Goal: Check status: Check status

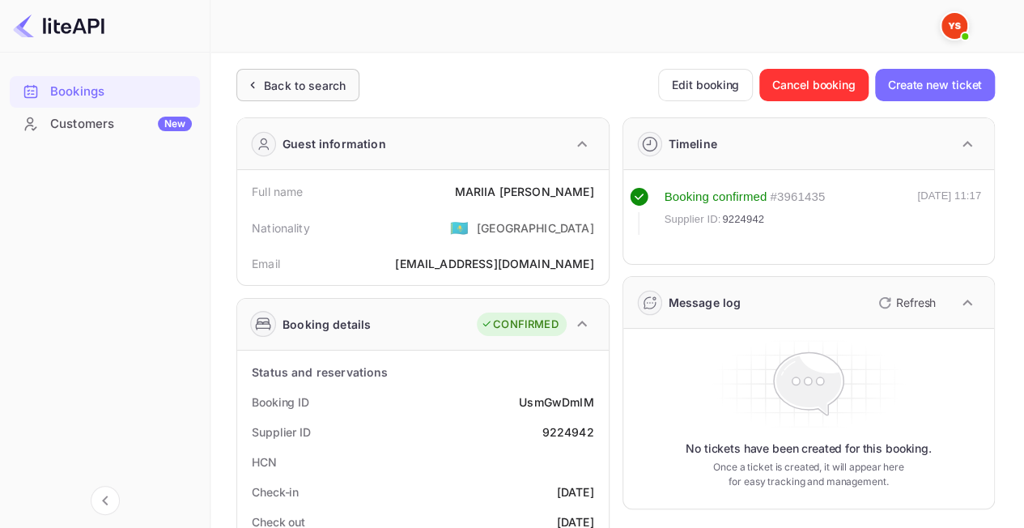
click at [261, 86] on div "Back to search" at bounding box center [295, 85] width 102 height 17
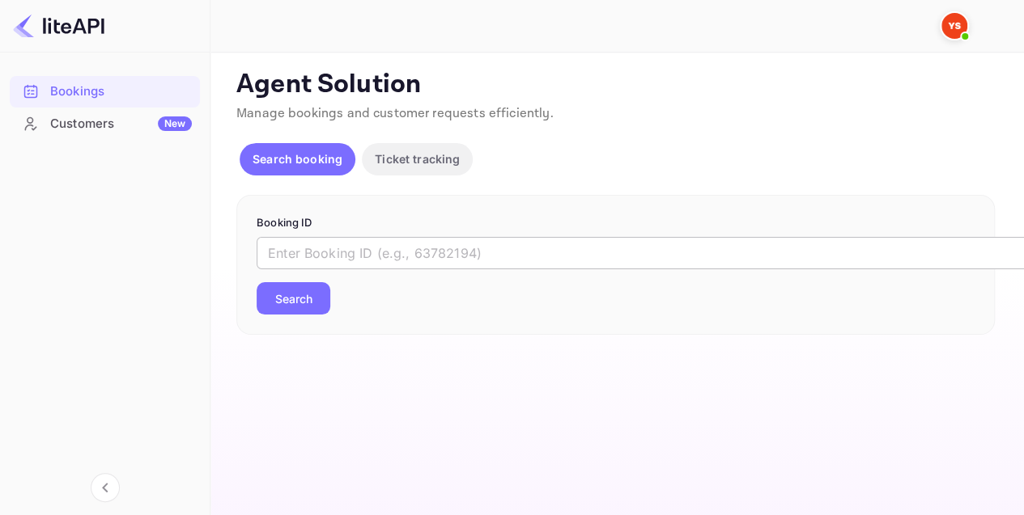
click at [398, 251] on input "text" at bounding box center [661, 253] width 809 height 32
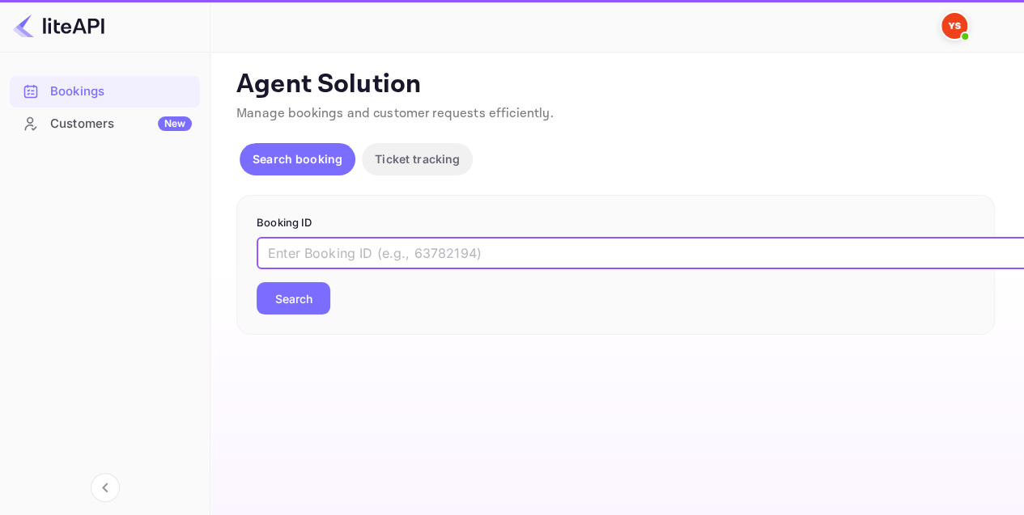
paste input "9233096"
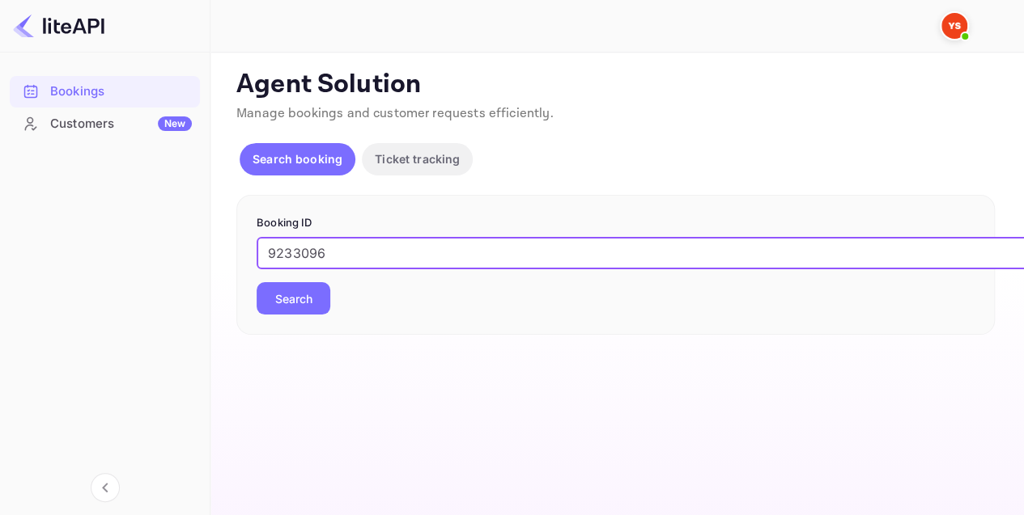
type input "9233096"
click at [269, 296] on button "Search" at bounding box center [294, 298] width 74 height 32
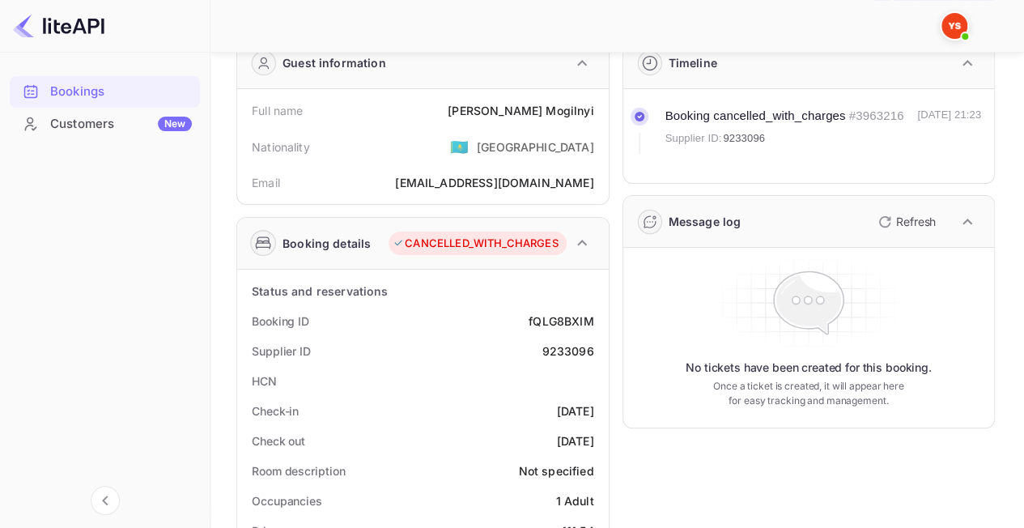
scroll to position [82, 0]
drag, startPoint x: 498, startPoint y: 107, endPoint x: 601, endPoint y: 117, distance: 104.1
click at [601, 117] on div "Full name [PERSON_NAME]" at bounding box center [423, 110] width 358 height 30
copy div "[PERSON_NAME]"
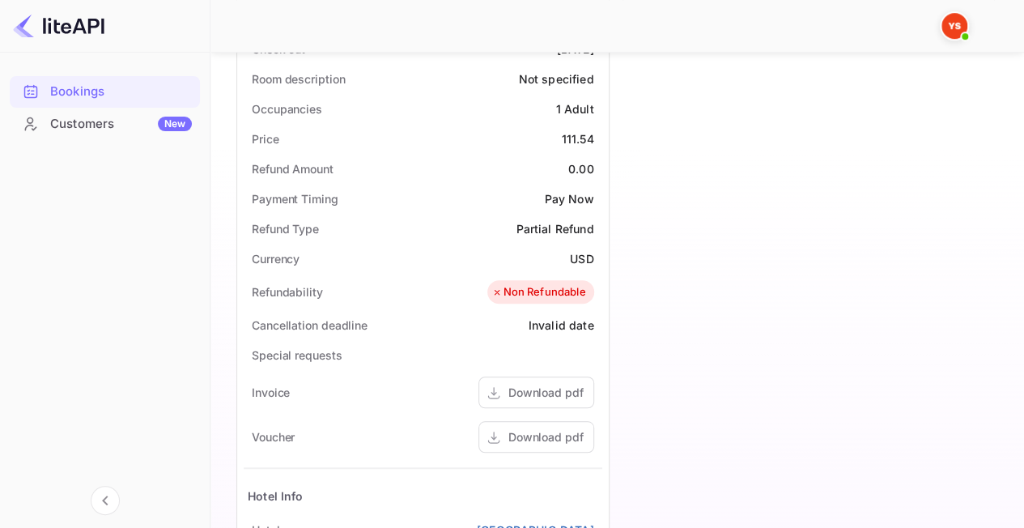
scroll to position [473, 0]
drag, startPoint x: 556, startPoint y: 132, endPoint x: 600, endPoint y: 136, distance: 43.9
click at [600, 136] on div "Price 111.54" at bounding box center [423, 138] width 358 height 30
copy div "111.54"
